Goal: Task Accomplishment & Management: Use online tool/utility

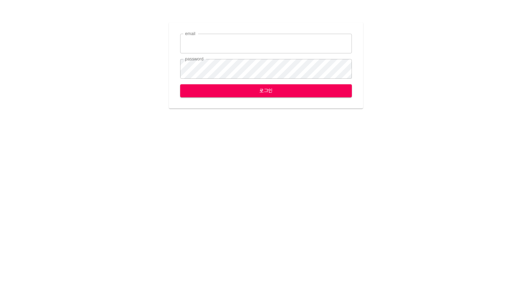
type input "[EMAIL_ADDRESS][DOMAIN_NAME]"
click at [309, 103] on div "email [EMAIL_ADDRESS][DOMAIN_NAME] email password password 로그인" at bounding box center [266, 66] width 194 height 86
click at [303, 94] on span "로그인" at bounding box center [266, 90] width 160 height 9
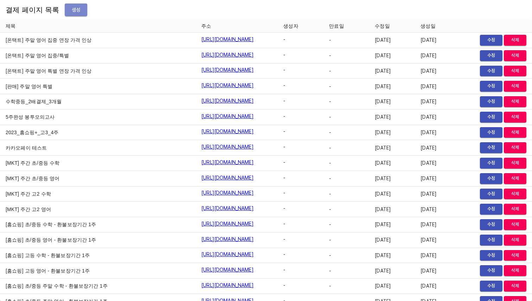
click at [70, 13] on span "생성" at bounding box center [75, 10] width 11 height 9
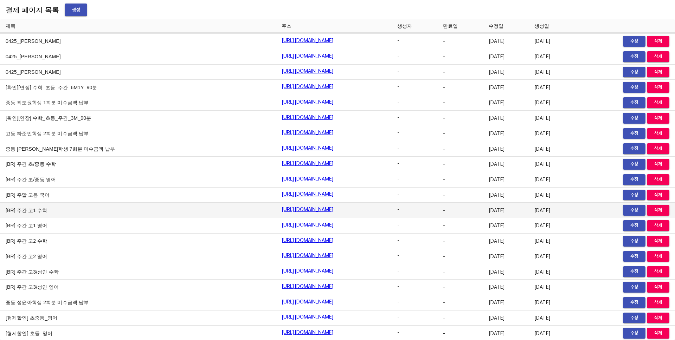
scroll to position [6263, 0]
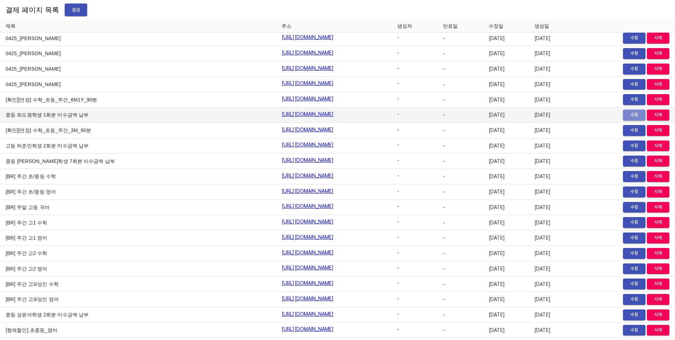
click at [629, 117] on span "수정" at bounding box center [634, 115] width 15 height 8
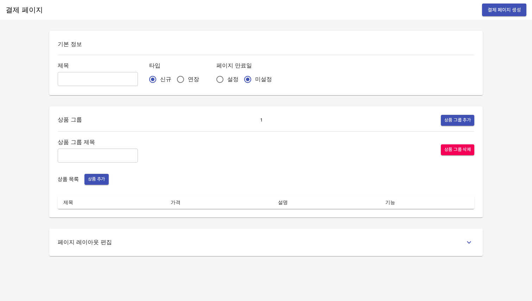
click at [77, 81] on input "text" at bounding box center [98, 79] width 80 height 14
paste input "중등 최도원학생 1회분 미수금액 납부"
click at [85, 78] on input "중등 최도원학생 1회분 미수금액 납부" at bounding box center [98, 79] width 80 height 14
type input "중등 조연우학생 4회분 미수금액 납부"
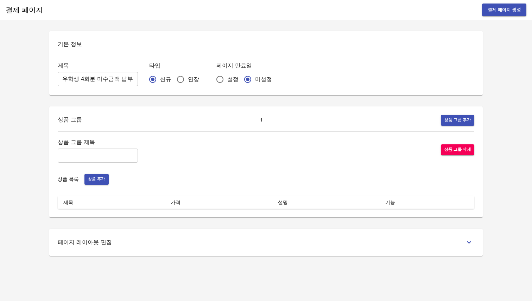
click at [108, 99] on div "기본 정보 제목 중등 조연우학생 4회분 미수금액 납부 ​ 타입 신규 연장 페이지 만료일 설정 미설정 상품 그룹 1 상품 그룹 추가 상품 그룹 …" at bounding box center [266, 143] width 450 height 225
click at [82, 156] on input "text" at bounding box center [98, 156] width 80 height 14
paste input "수학과목 미수금액 결제"
click at [70, 156] on input "수학과목 미수금액 결제" at bounding box center [98, 156] width 80 height 14
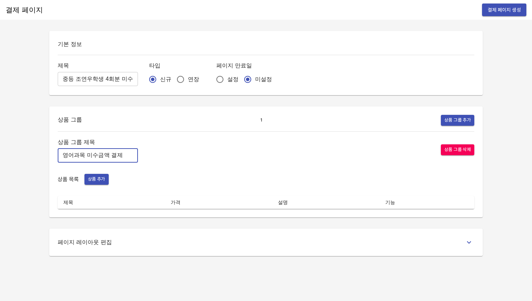
type input "영어과목 미수금액 결제"
click at [104, 182] on span "상품 추가" at bounding box center [96, 179] width 17 height 8
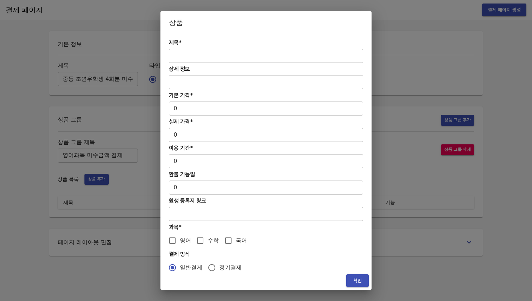
click at [200, 54] on input "text" at bounding box center [266, 56] width 194 height 14
paste input "중등 최도원학생 1회분 미수금액 납부"
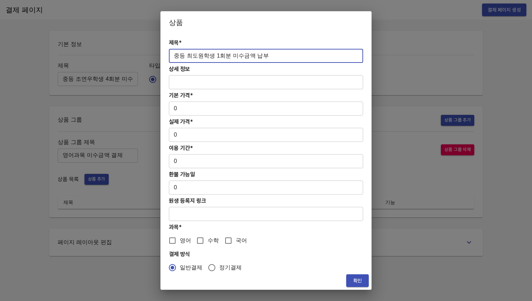
click at [180, 55] on input "중등 최도원학생 1회분 미수금액 납부" at bounding box center [266, 56] width 194 height 14
type input "중등 조연우학생 4회분 미수금액 납부"
click at [282, 38] on div "제목* 중등 조연우학생 4회분 미수금액 납부 ​ 상세 정보 ​ 기본 가격* 0 ​ 실제 가격* 0 ​ 이용 기간* 0 ​ 환불 가능일 0 ​ …" at bounding box center [265, 153] width 211 height 238
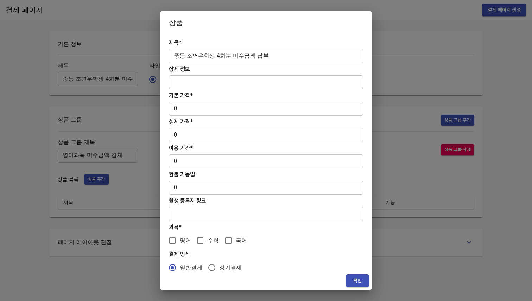
click at [175, 113] on input "0" at bounding box center [266, 109] width 194 height 14
paste input "6950"
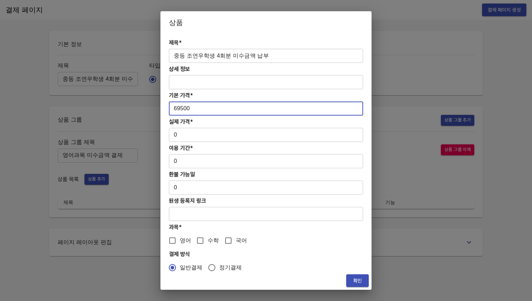
type input "69500"
click at [175, 138] on input "0" at bounding box center [266, 135] width 194 height 14
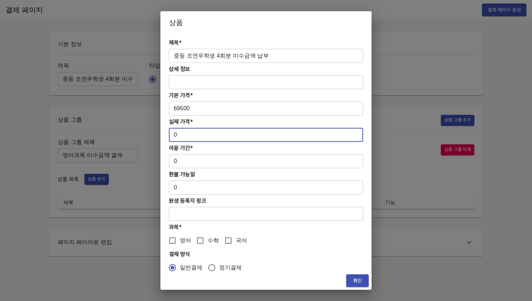
click at [175, 138] on input "0" at bounding box center [266, 135] width 194 height 14
paste input "6950"
type input "69500"
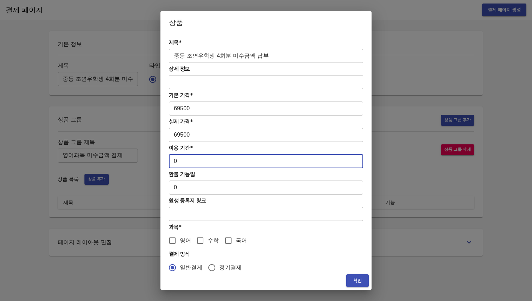
click at [214, 162] on input "0" at bounding box center [266, 161] width 194 height 14
click at [348, 160] on input "4" at bounding box center [266, 161] width 194 height 14
click at [348, 160] on input "5" at bounding box center [266, 161] width 194 height 14
click at [348, 160] on input "6" at bounding box center [266, 161] width 194 height 14
type input "7"
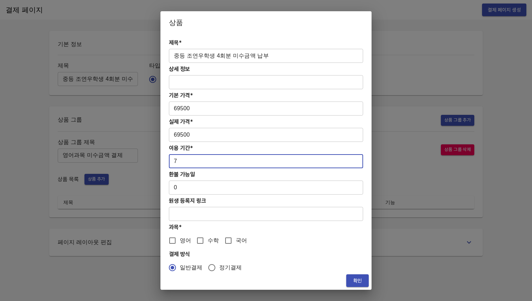
click at [348, 160] on input "7" at bounding box center [266, 161] width 194 height 14
click at [180, 241] on span "영어" at bounding box center [185, 241] width 11 height 8
click at [180, 241] on input "영어" at bounding box center [172, 240] width 15 height 15
checkbox input "true"
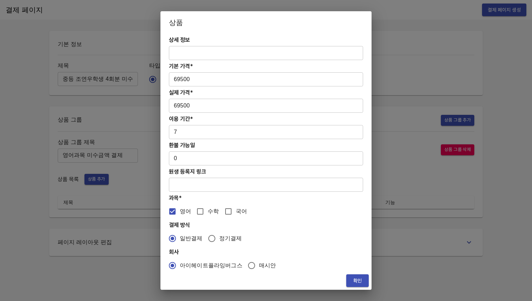
scroll to position [33, 0]
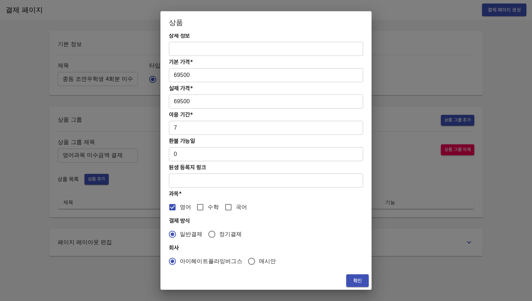
click at [355, 279] on span "확인" at bounding box center [357, 281] width 11 height 9
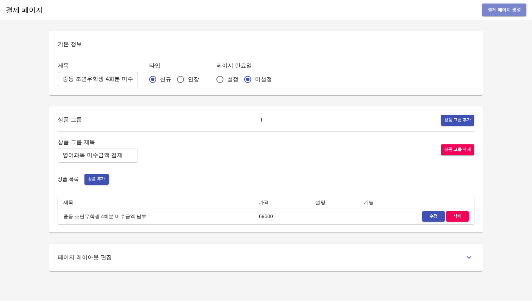
click at [496, 15] on button "결제 페이지 생성" at bounding box center [504, 10] width 44 height 13
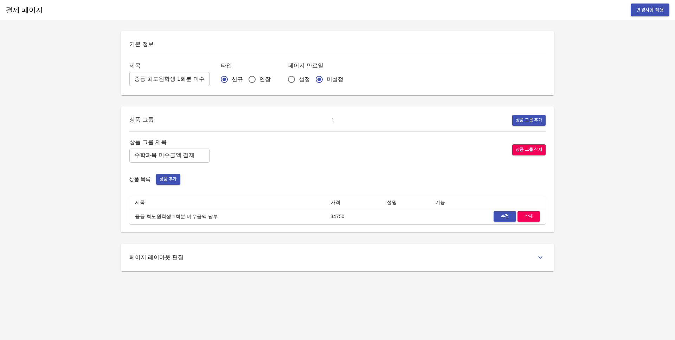
click at [168, 79] on input "중등 최도원학생 1회분 미수금액 납부" at bounding box center [169, 79] width 80 height 14
click at [173, 156] on input "수학과목 미수금액 결제" at bounding box center [169, 156] width 80 height 14
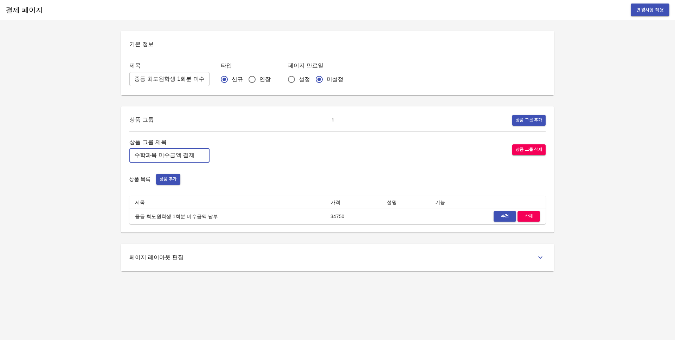
click at [172, 156] on input "수학과목 미수금액 결제" at bounding box center [169, 156] width 80 height 14
click at [507, 218] on span "수정" at bounding box center [504, 217] width 15 height 8
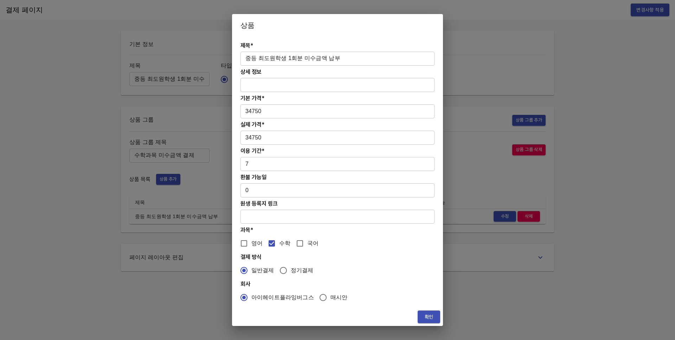
click at [334, 58] on input "중등 최도원학생 1회분 미수금액 납부" at bounding box center [338, 59] width 194 height 14
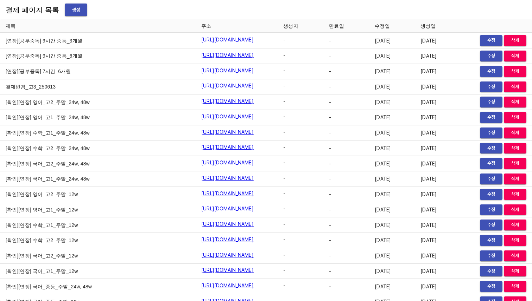
scroll to position [7992, 0]
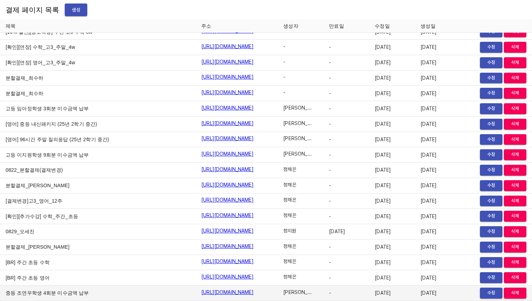
click at [238, 292] on link "[URL][DOMAIN_NAME]" at bounding box center [227, 292] width 52 height 7
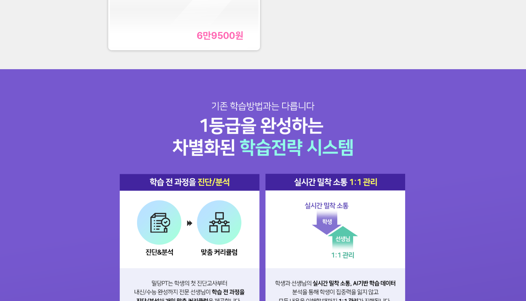
scroll to position [631, 0]
